Goal: Task Accomplishment & Management: Use online tool/utility

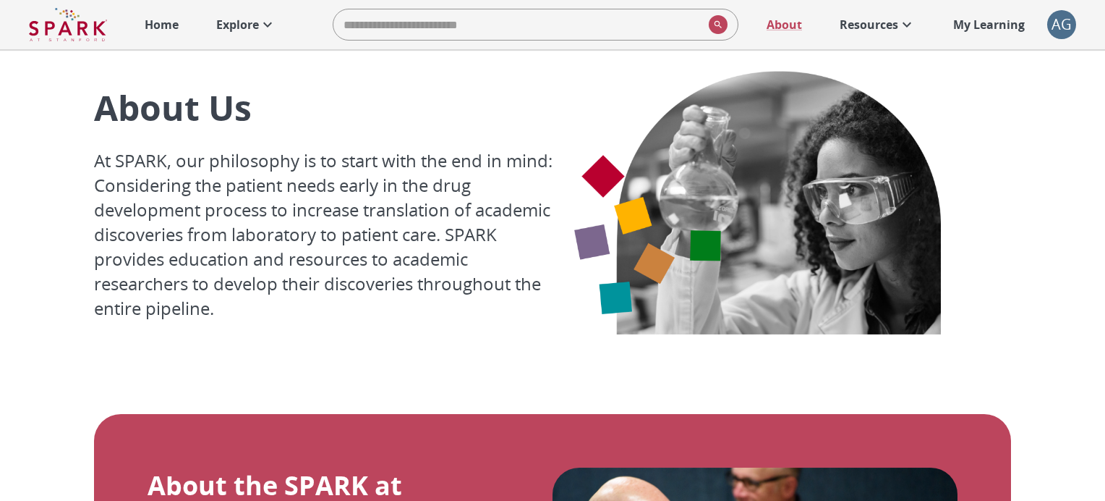
click at [1053, 20] on div "AG" at bounding box center [1061, 24] width 29 height 29
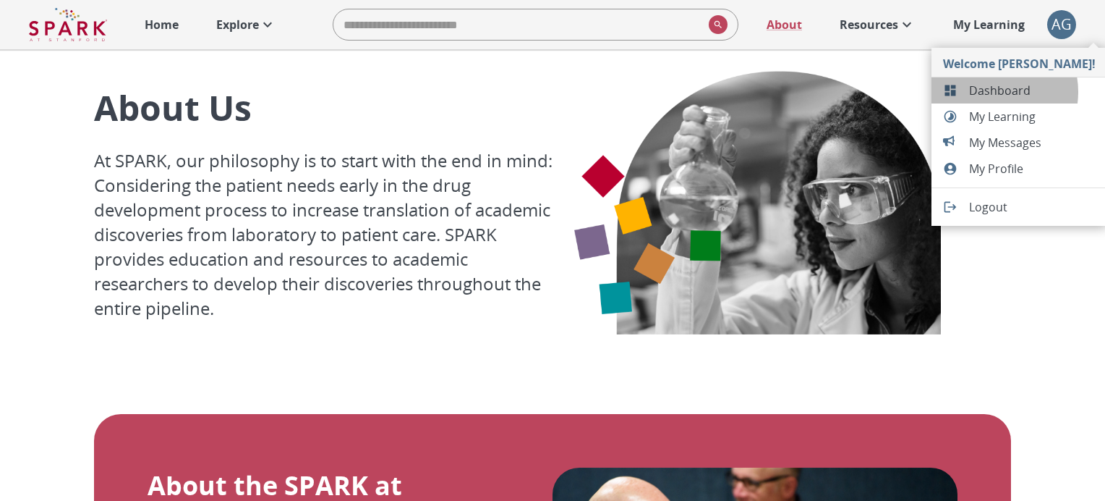
click at [989, 92] on span "Dashboard" at bounding box center [1032, 90] width 127 height 17
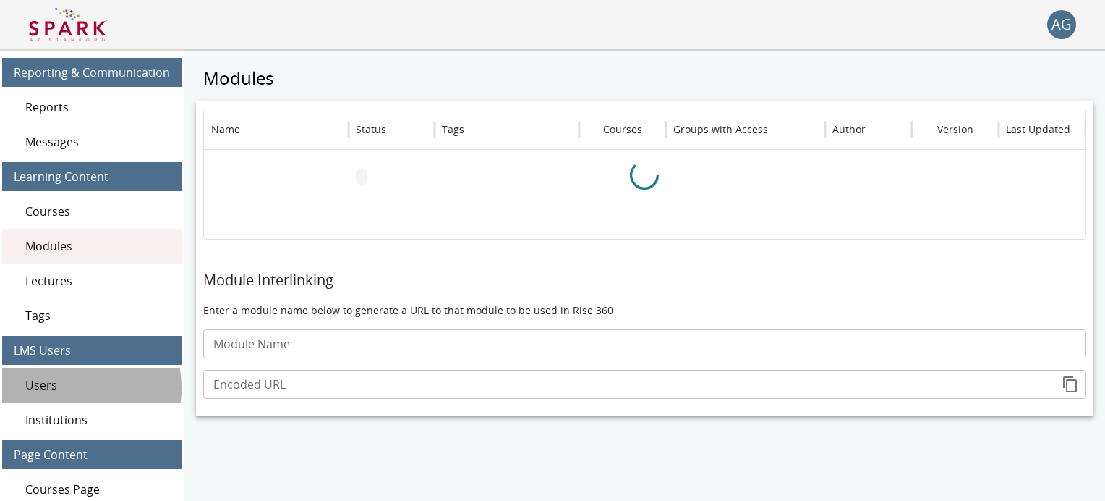
click at [65, 388] on span "Users" at bounding box center [97, 384] width 145 height 17
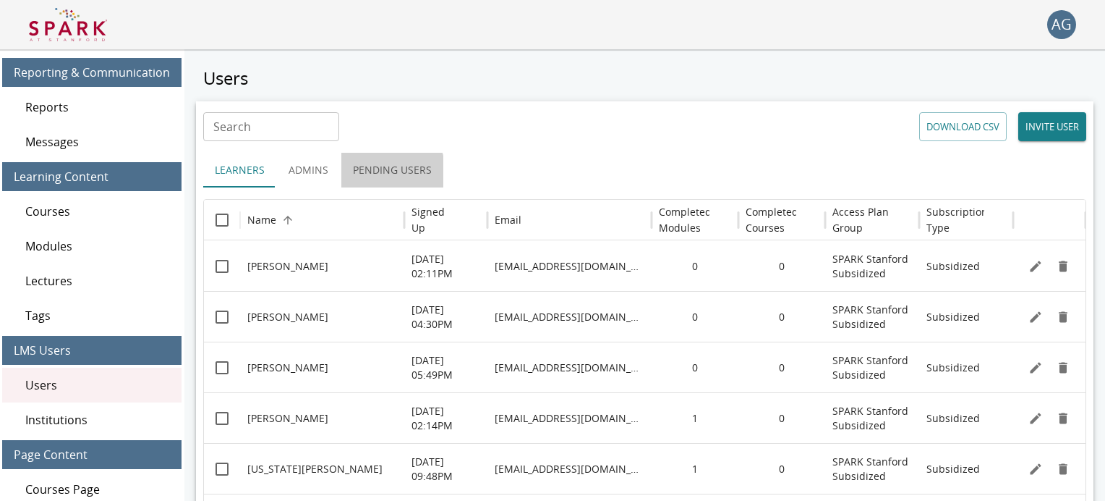
click at [374, 176] on button "Pending Users" at bounding box center [392, 170] width 102 height 35
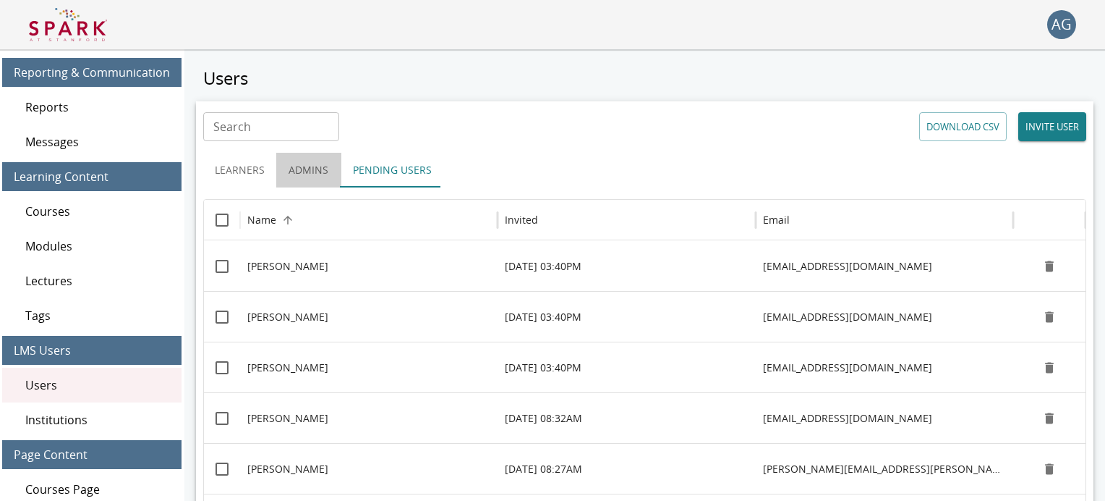
click at [302, 177] on button "Admins" at bounding box center [308, 170] width 65 height 35
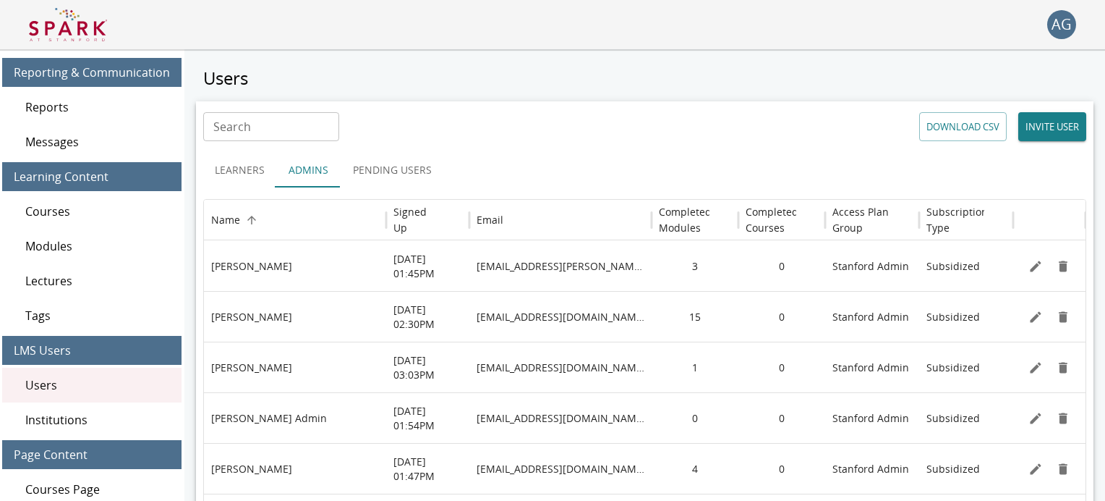
scroll to position [107, 0]
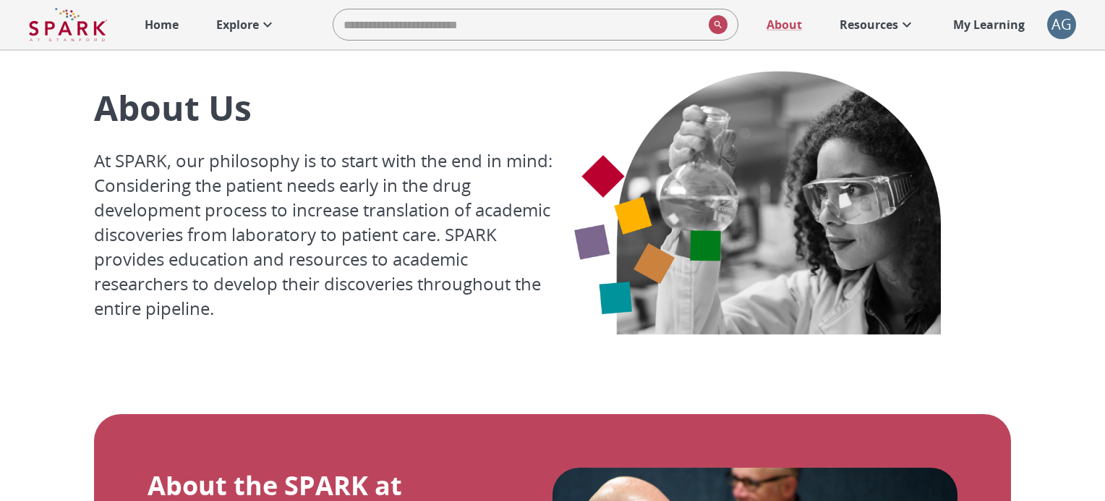
click at [1057, 34] on div "AG" at bounding box center [1061, 24] width 29 height 29
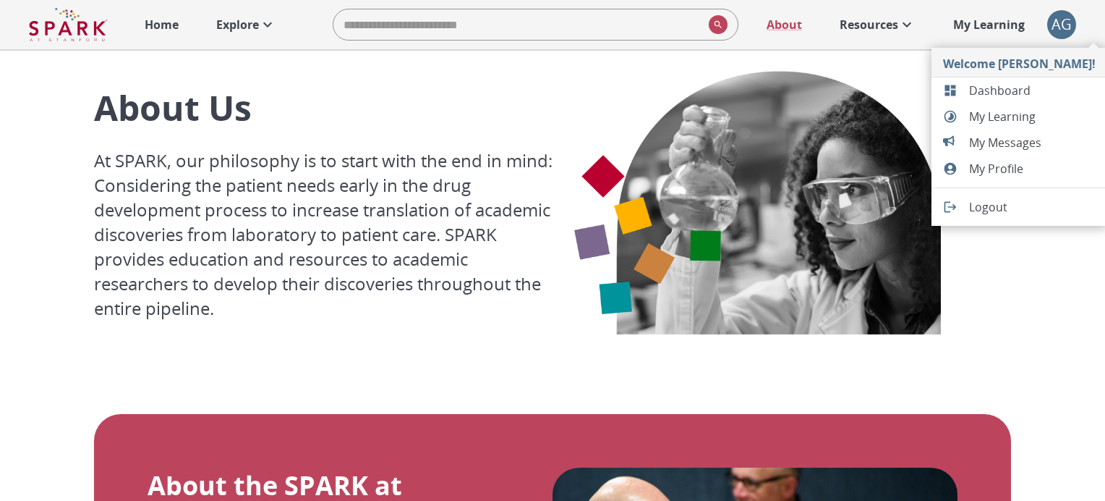
click at [973, 95] on span "Dashboard" at bounding box center [1032, 90] width 127 height 17
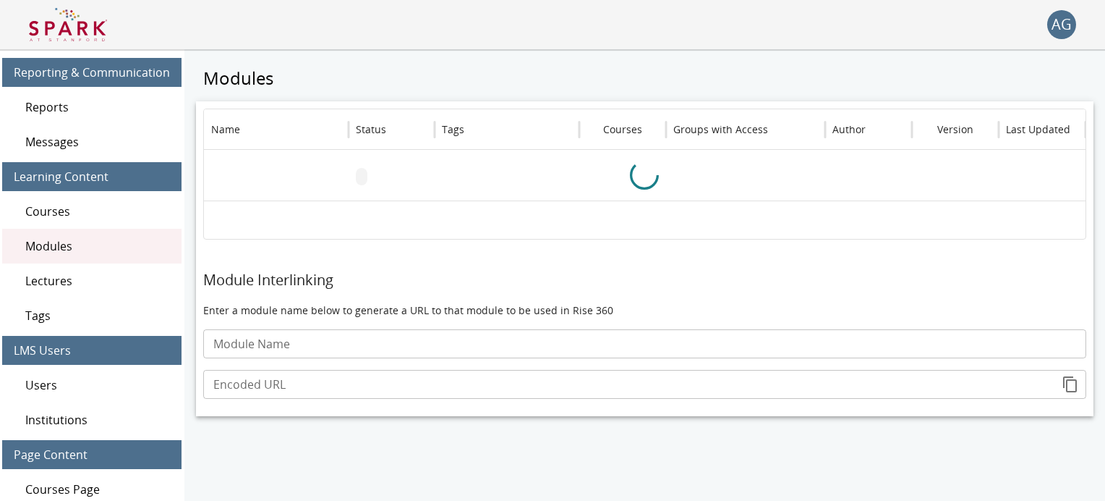
click at [46, 101] on span "Reports" at bounding box center [97, 106] width 145 height 17
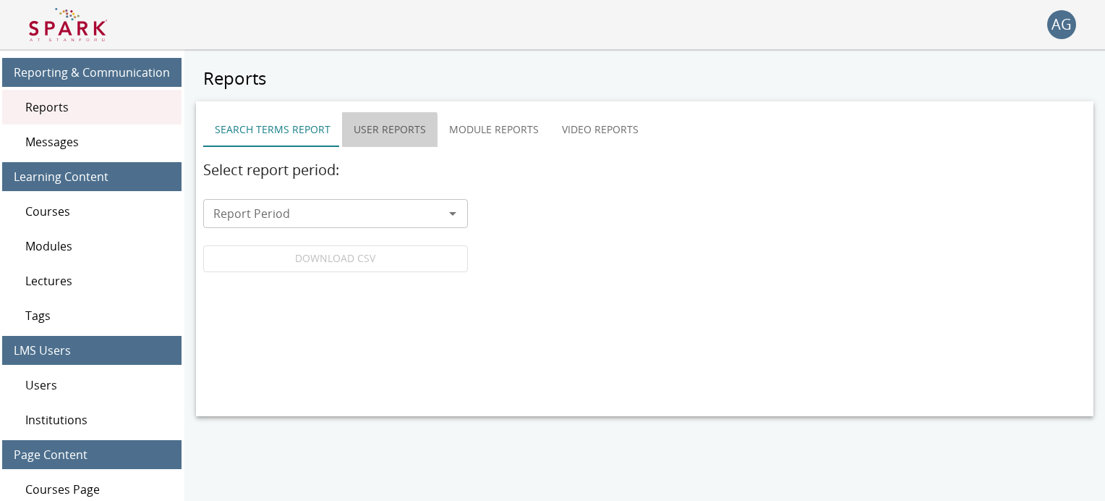
click at [378, 131] on button "User Reports" at bounding box center [389, 129] width 95 height 35
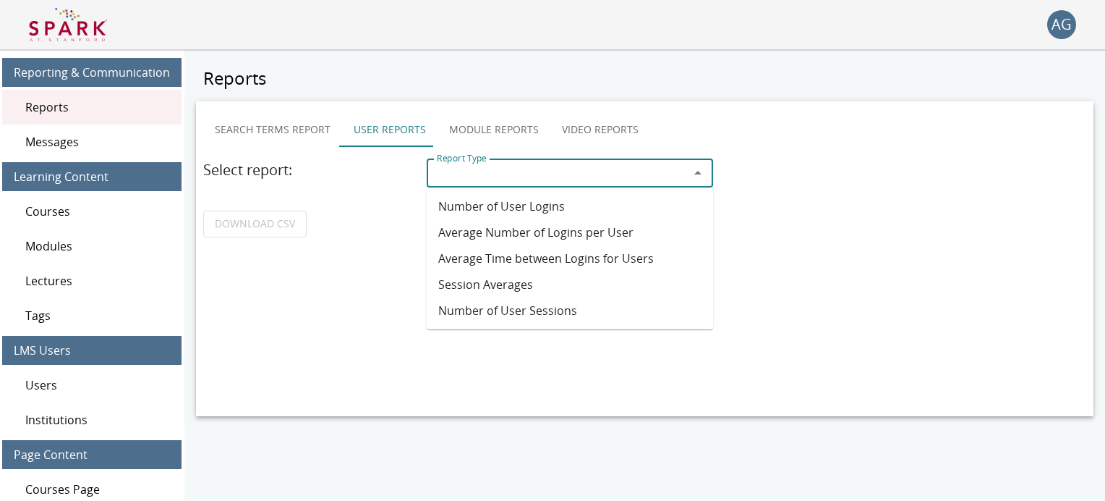
click at [461, 176] on input "Report Type" at bounding box center [558, 173] width 254 height 20
click at [472, 211] on li "Number of User Logins" at bounding box center [570, 206] width 286 height 26
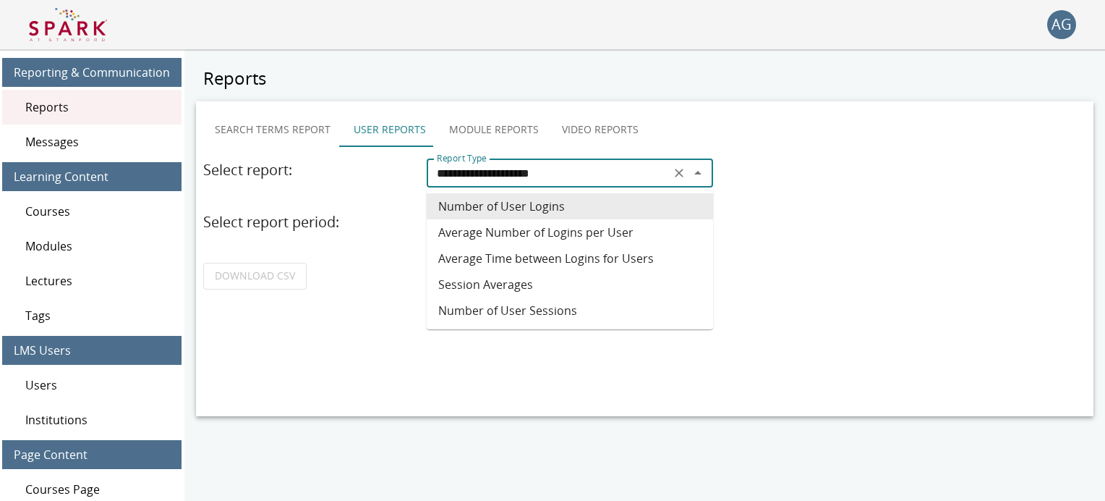
click at [464, 172] on input "**********" at bounding box center [548, 173] width 235 height 20
click at [451, 276] on li "Session Averages" at bounding box center [570, 284] width 286 height 26
type input "**********"
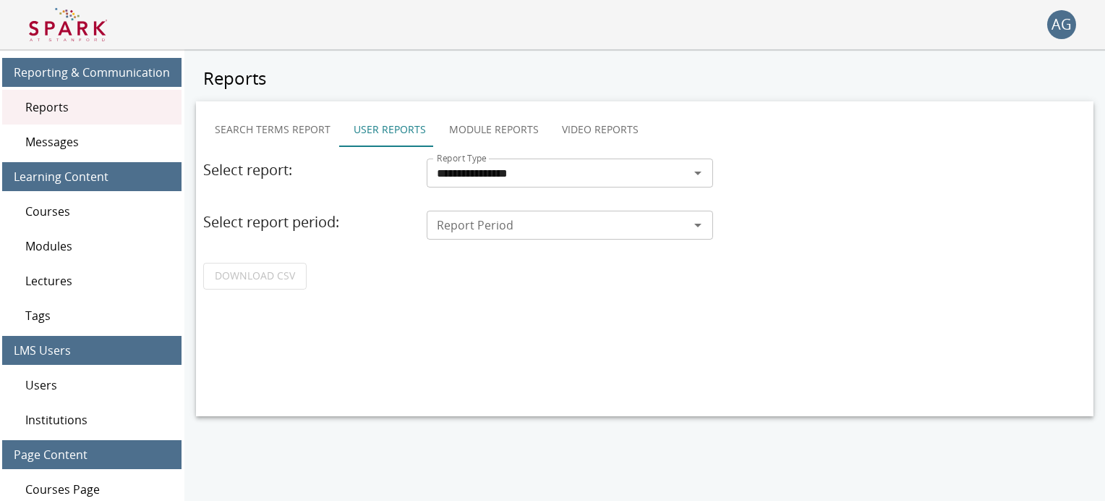
click at [455, 229] on input "Report Period" at bounding box center [558, 225] width 254 height 20
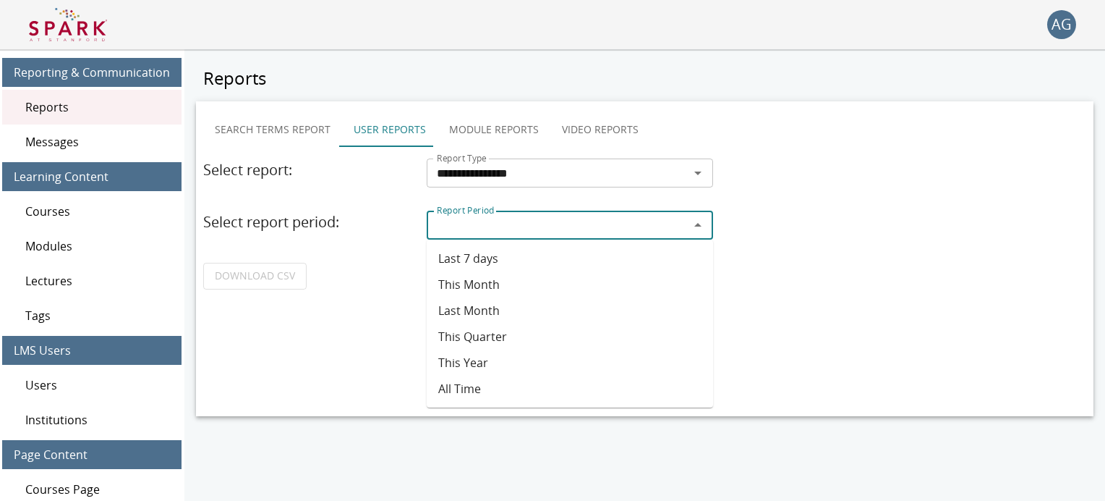
click at [451, 394] on li "All Time" at bounding box center [570, 388] width 286 height 26
type input "********"
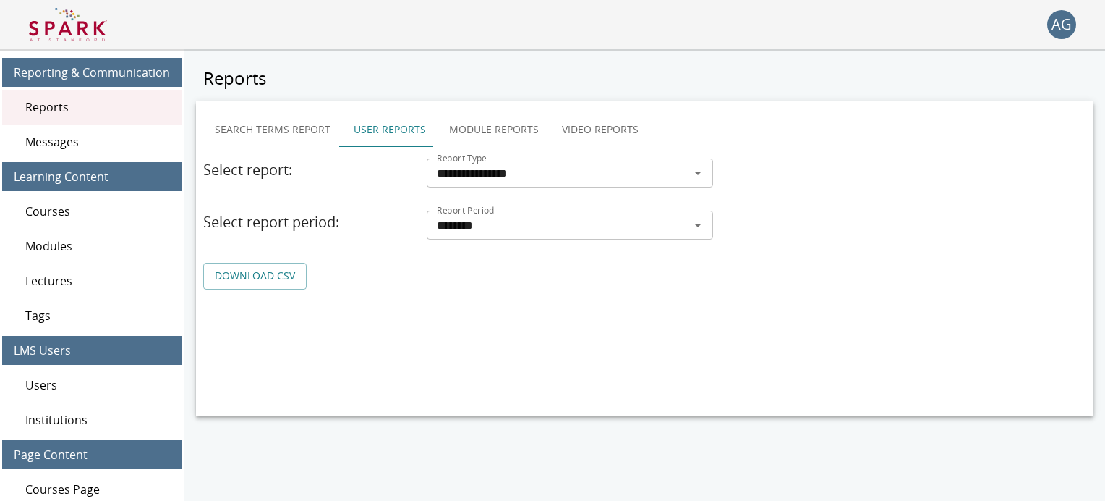
click at [268, 272] on link "DOWNLOAD CSV" at bounding box center [254, 276] width 103 height 27
